Goal: Task Accomplishment & Management: Use online tool/utility

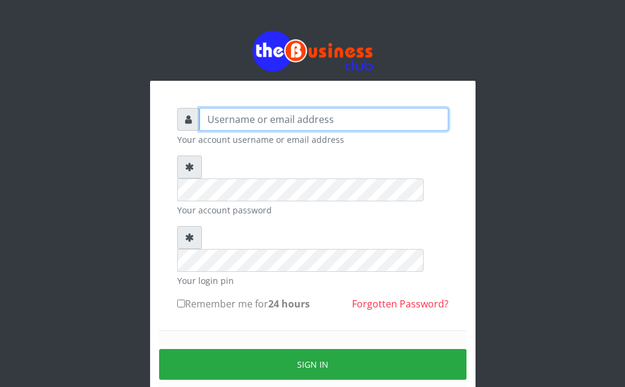
type input "Ahmed2222"
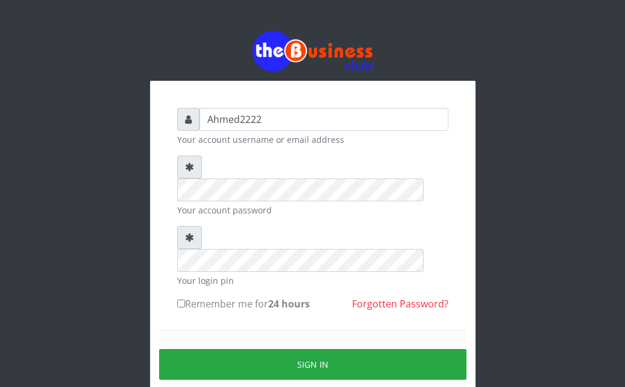
click at [183, 300] on input "Remember me for 24 hours" at bounding box center [181, 304] width 8 height 8
checkbox input "true"
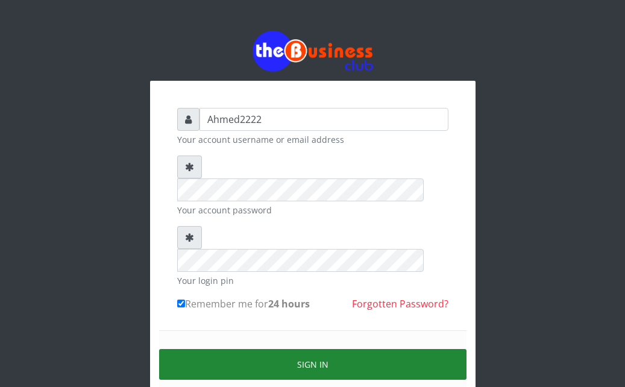
click at [186, 349] on button "Sign in" at bounding box center [313, 364] width 308 height 31
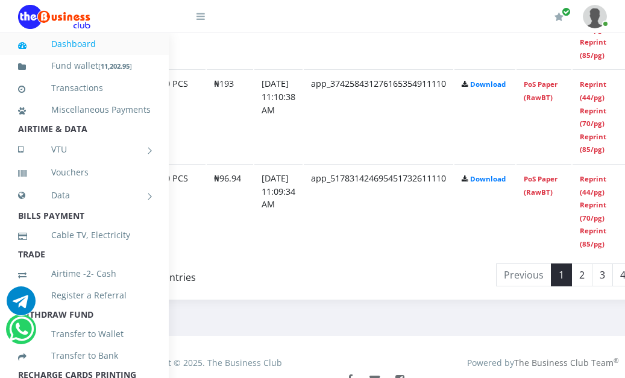
scroll to position [2394, 148]
click at [593, 280] on link "2" at bounding box center [582, 274] width 21 height 23
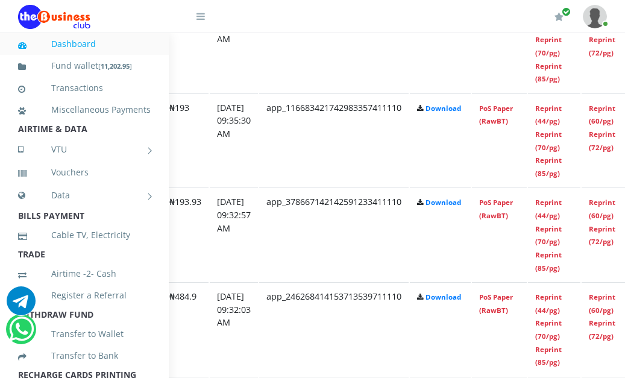
scroll to position [858, 208]
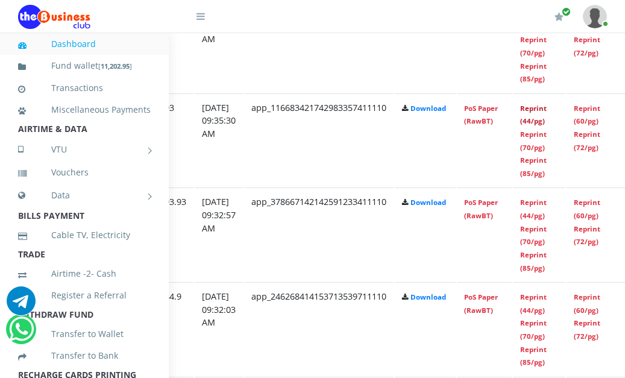
click at [547, 119] on link "Reprint (44/pg)" at bounding box center [533, 115] width 27 height 22
